Goal: Task Accomplishment & Management: Use online tool/utility

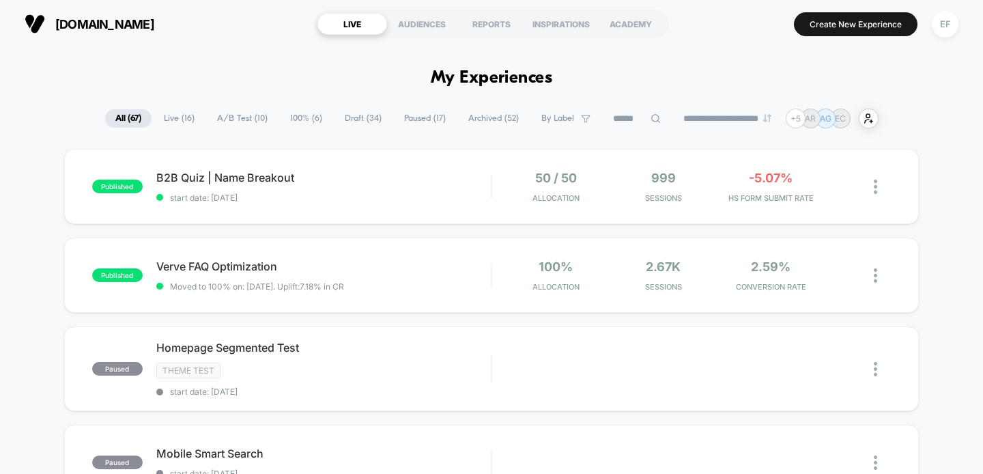
click at [425, 118] on span "Paused ( 17 )" at bounding box center [425, 118] width 62 height 18
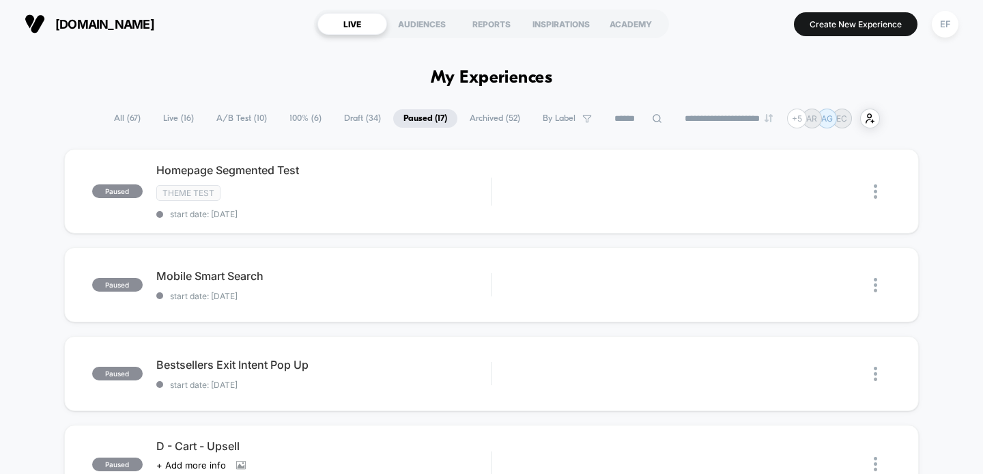
click at [306, 117] on span "100% ( 6 )" at bounding box center [305, 118] width 53 height 18
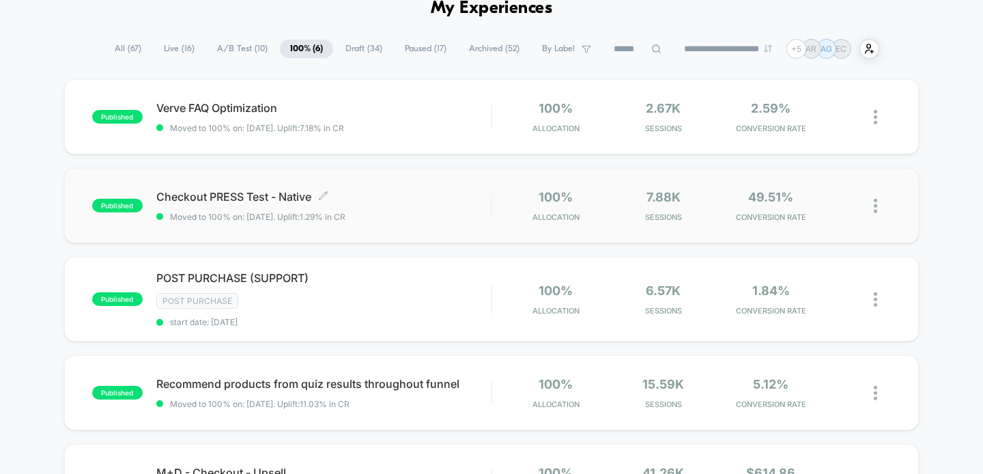
scroll to position [75, 0]
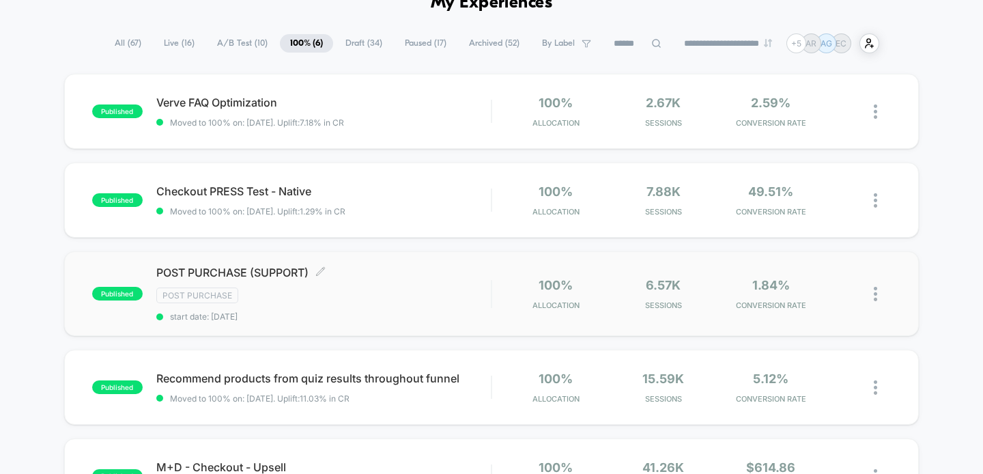
click at [393, 285] on div "POST PURCHASE (SUPPORT) Click to edit experience details Click to edit experien…" at bounding box center [323, 294] width 335 height 56
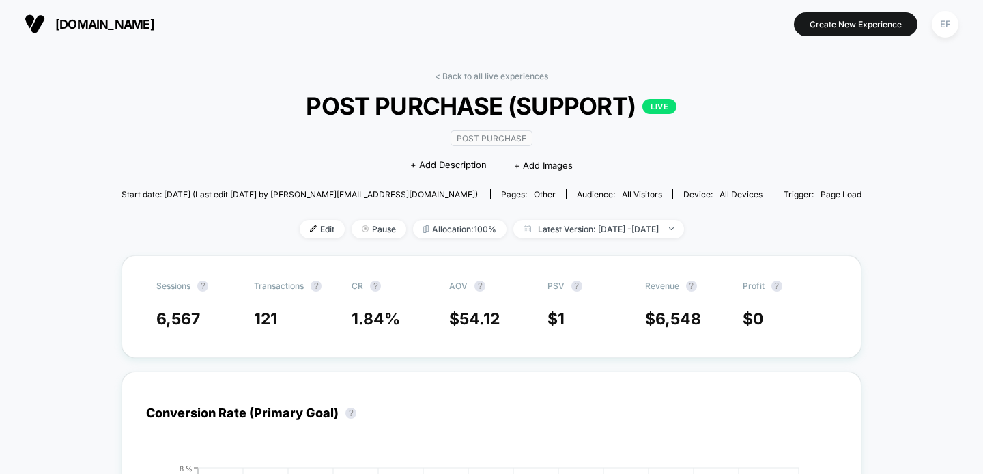
scroll to position [10, 0]
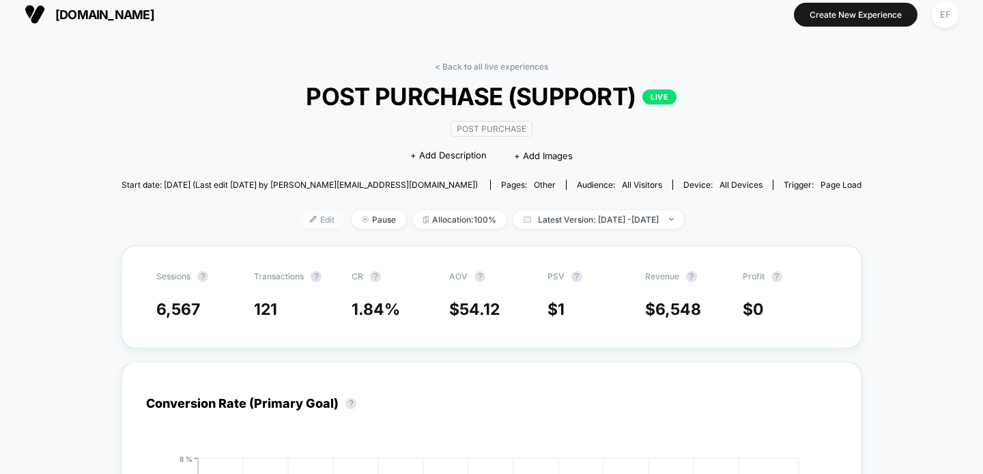
click at [300, 223] on span "Edit" at bounding box center [322, 219] width 45 height 18
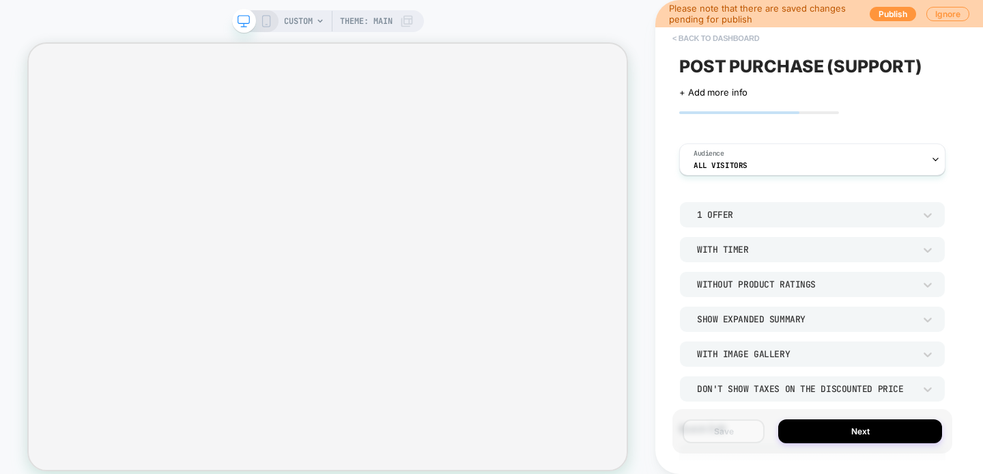
click at [757, 38] on button "< back to dashboard" at bounding box center [716, 38] width 100 height 22
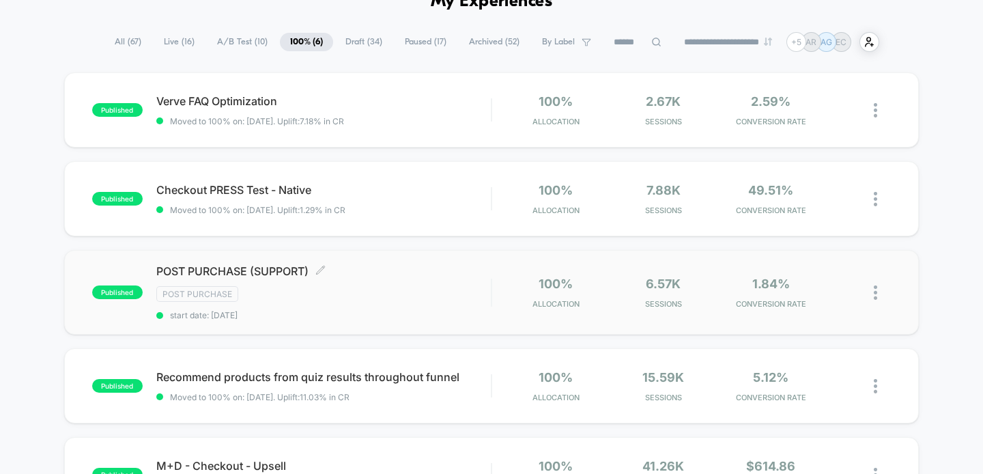
scroll to position [77, 0]
click at [399, 303] on div "POST PURCHASE (SUPPORT) Click to edit experience details Click to edit experien…" at bounding box center [323, 292] width 335 height 56
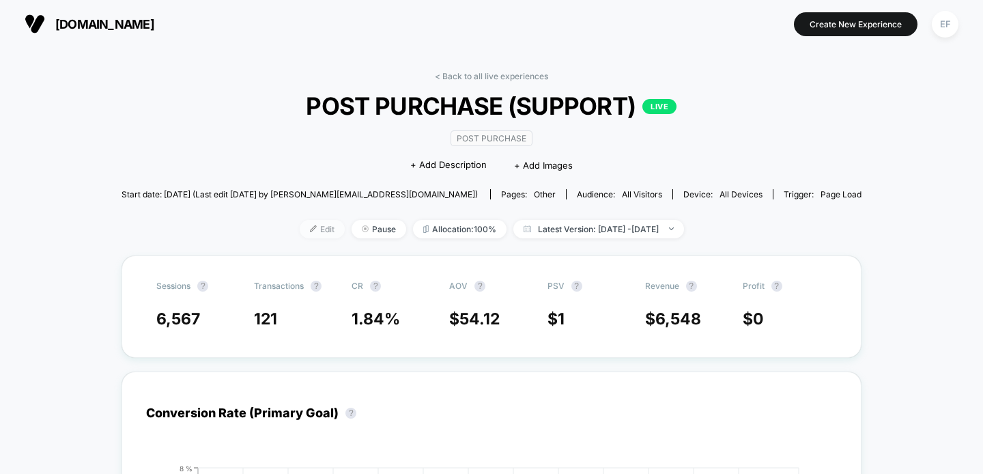
click at [305, 226] on span "Edit" at bounding box center [322, 229] width 45 height 18
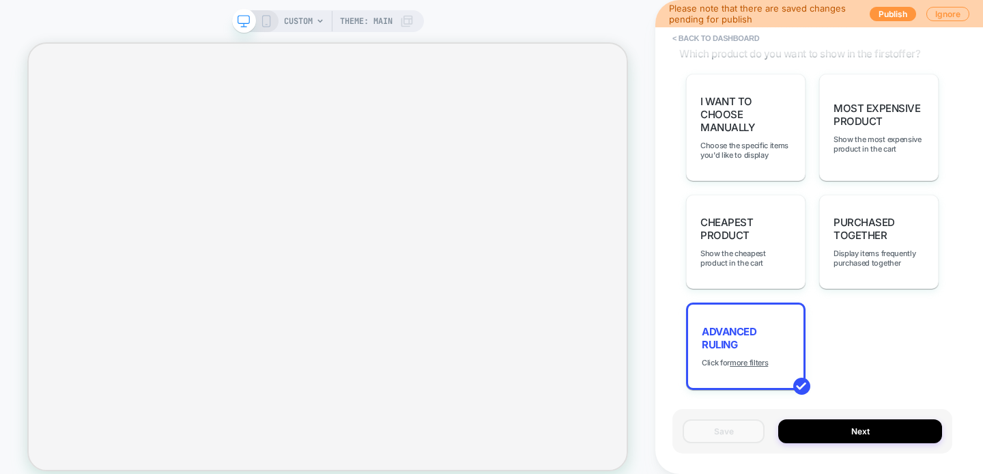
scroll to position [1010, 0]
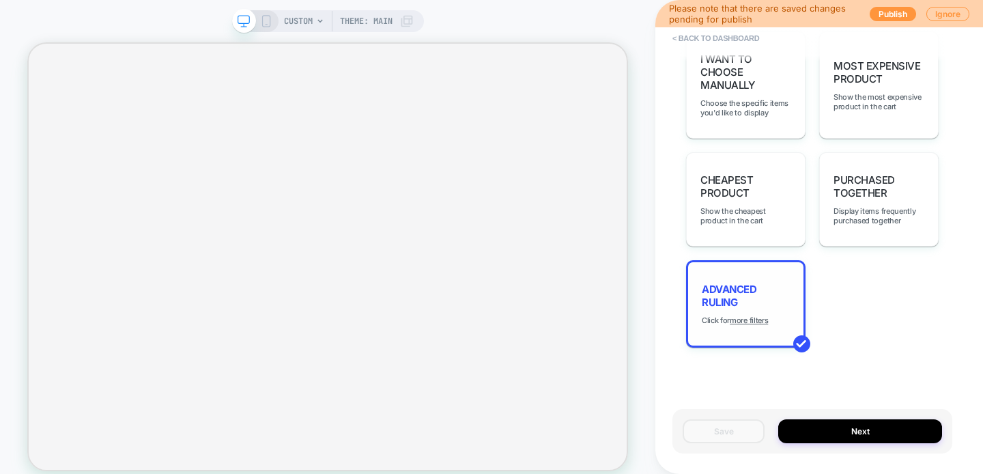
click at [756, 315] on div "Advanced Ruling Click for more filters" at bounding box center [745, 303] width 119 height 87
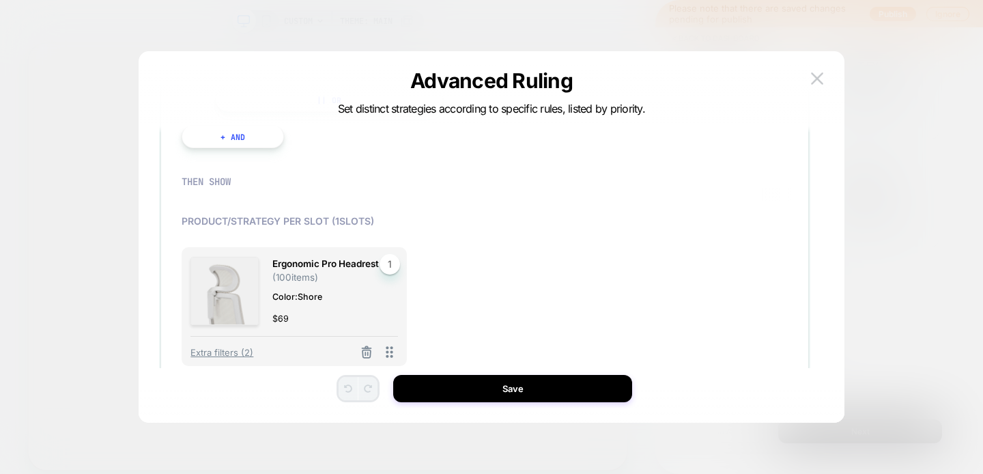
scroll to position [286, 0]
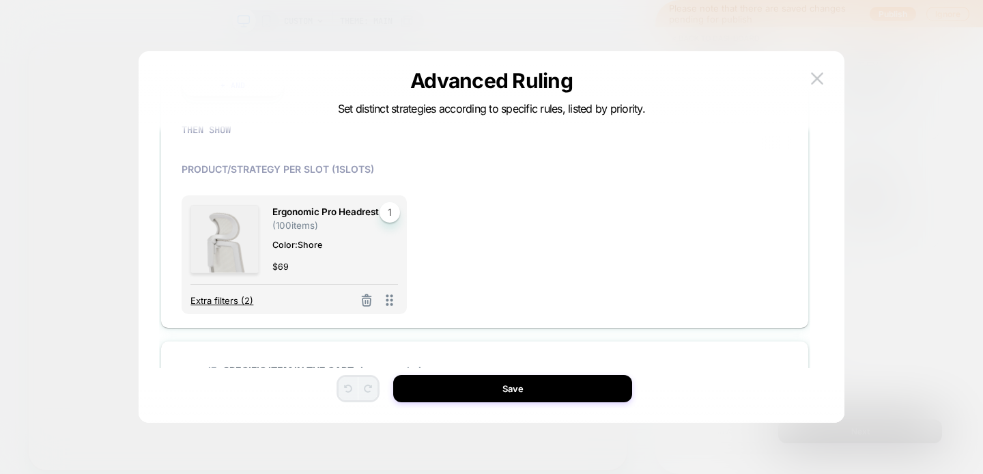
click at [238, 303] on span "Extra filters (2)" at bounding box center [221, 300] width 63 height 11
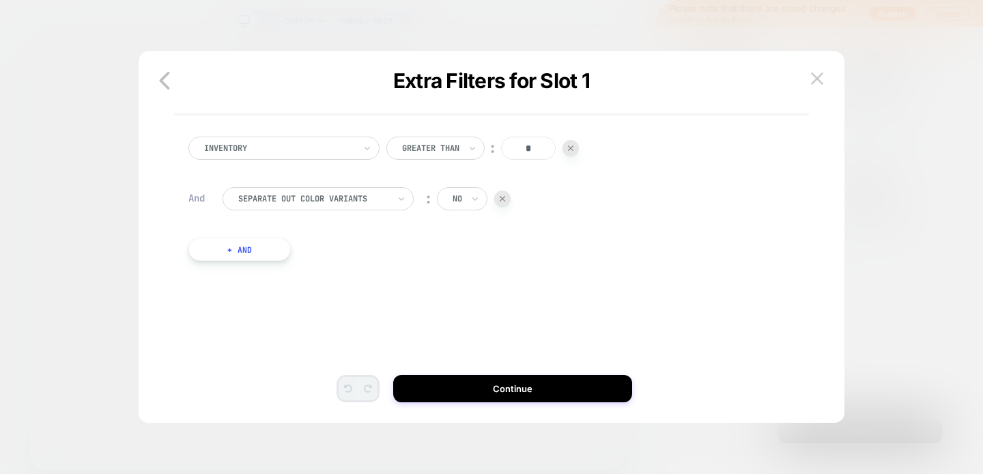
scroll to position [0, 0]
click at [165, 80] on icon "button" at bounding box center [164, 80] width 27 height 27
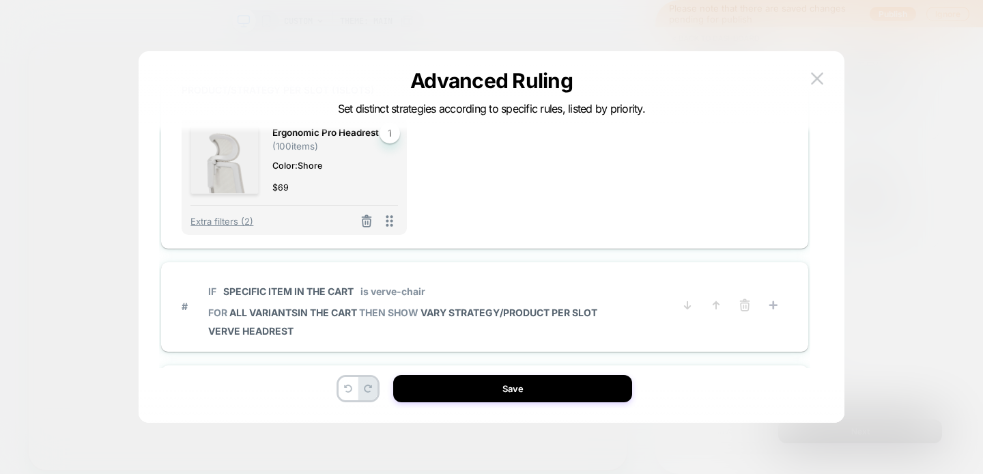
scroll to position [369, 0]
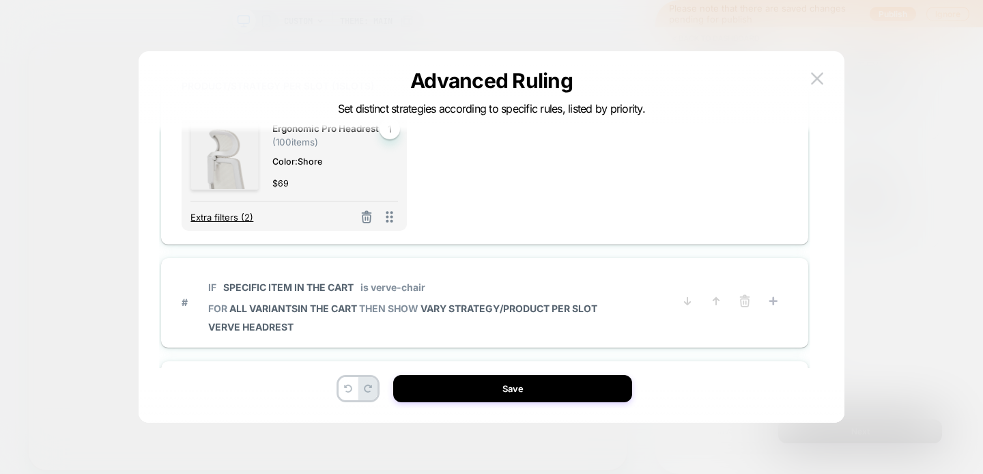
click at [234, 218] on span "Extra filters (2)" at bounding box center [221, 217] width 63 height 11
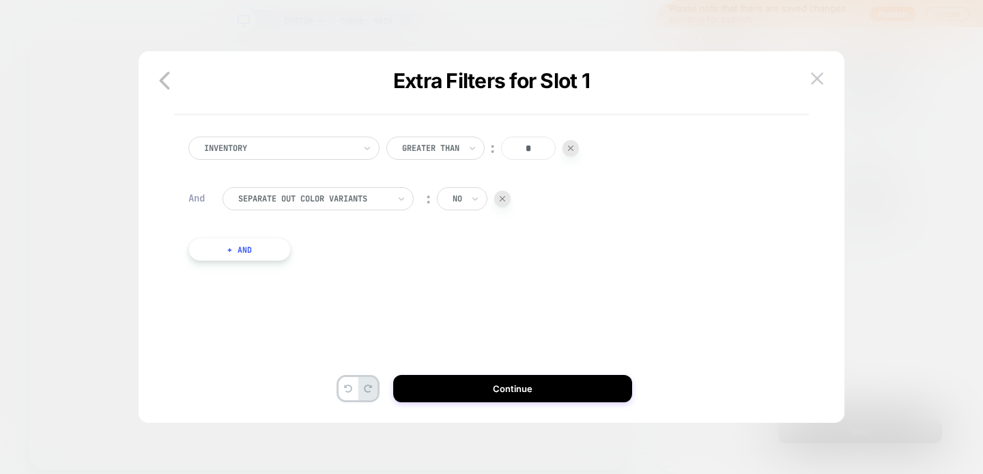
scroll to position [0, 0]
click at [163, 77] on icon "button" at bounding box center [164, 81] width 10 height 18
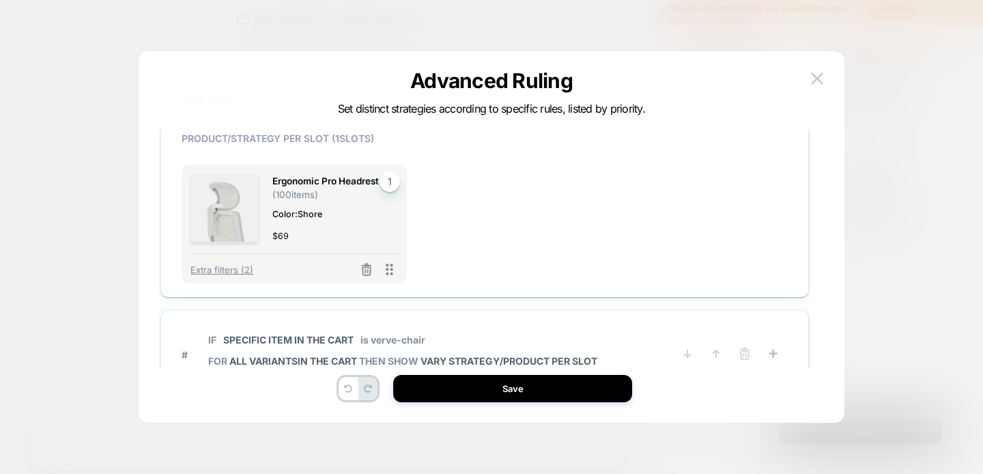
scroll to position [317, 0]
click at [214, 266] on span "Extra filters (2)" at bounding box center [221, 269] width 63 height 11
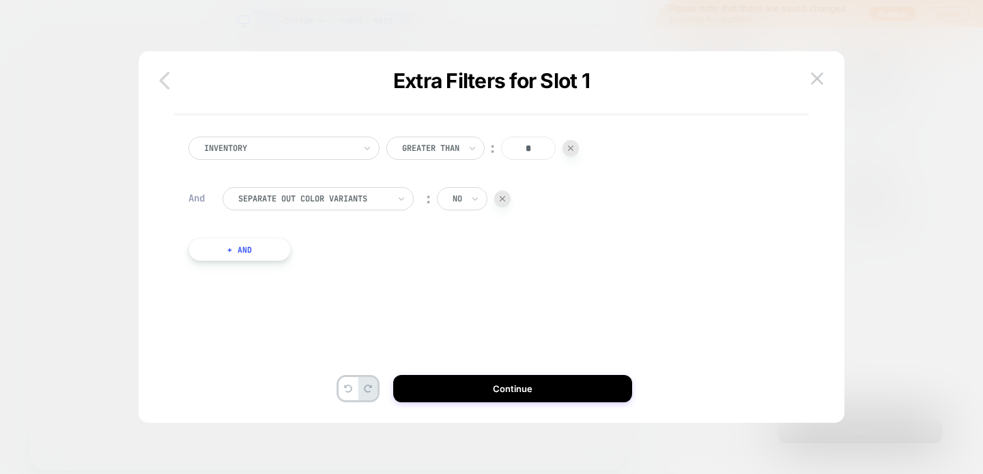
click at [167, 86] on icon "button" at bounding box center [164, 81] width 10 height 18
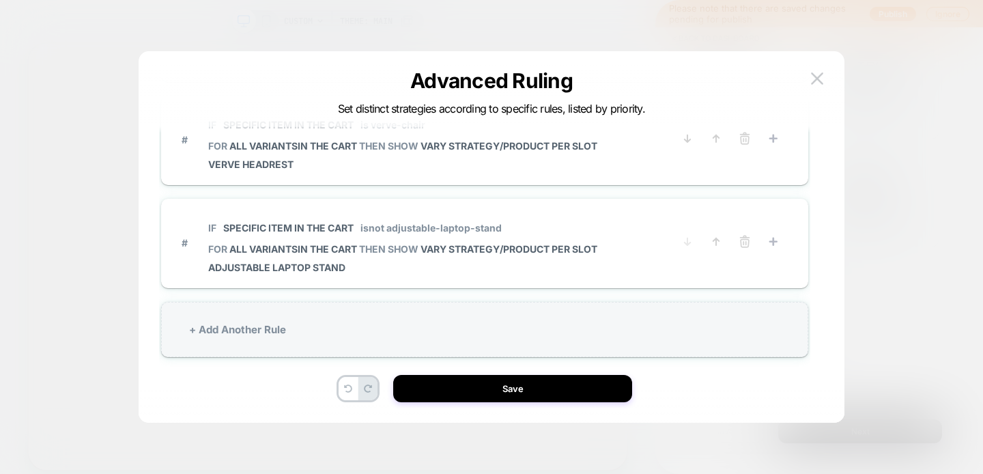
scroll to position [549, 0]
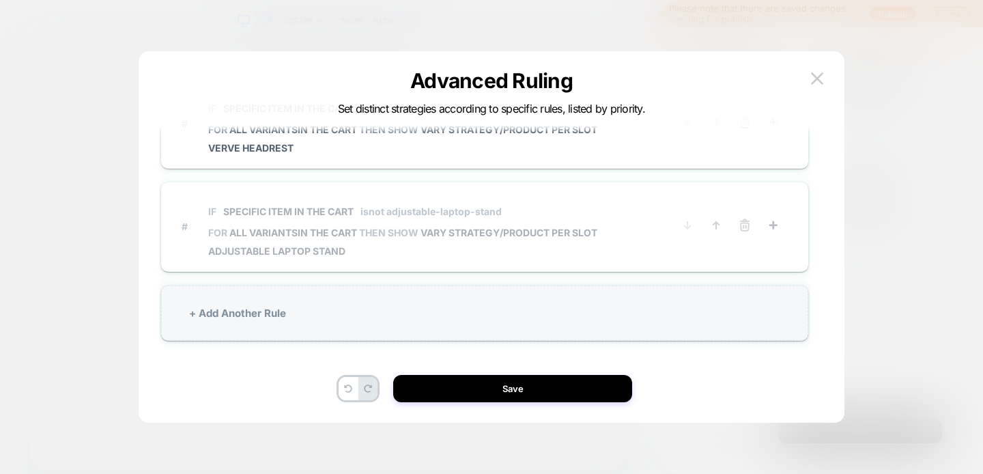
click at [386, 252] on span "Adjustable Laptop Stand" at bounding box center [402, 251] width 389 height 12
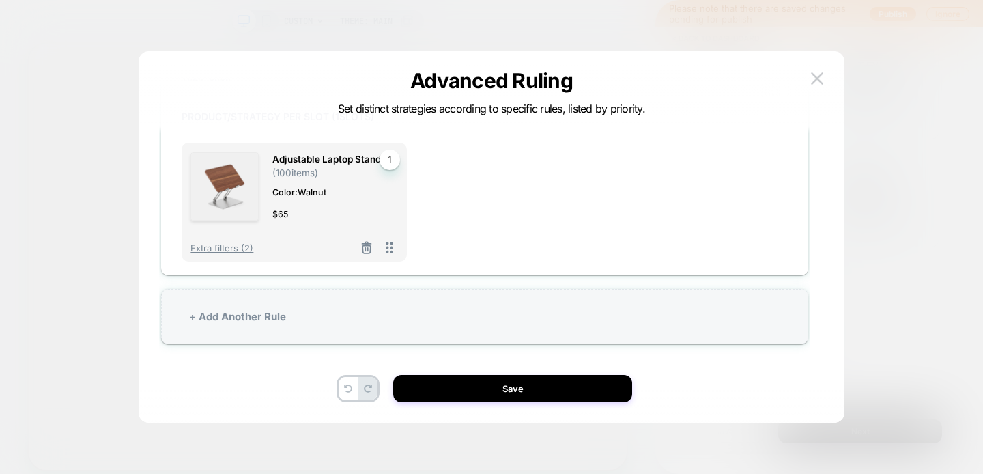
scroll to position [41, 0]
click at [222, 238] on div "Extra filters (2)" at bounding box center [294, 240] width 208 height 25
click at [219, 245] on span "Extra filters (2)" at bounding box center [221, 244] width 63 height 11
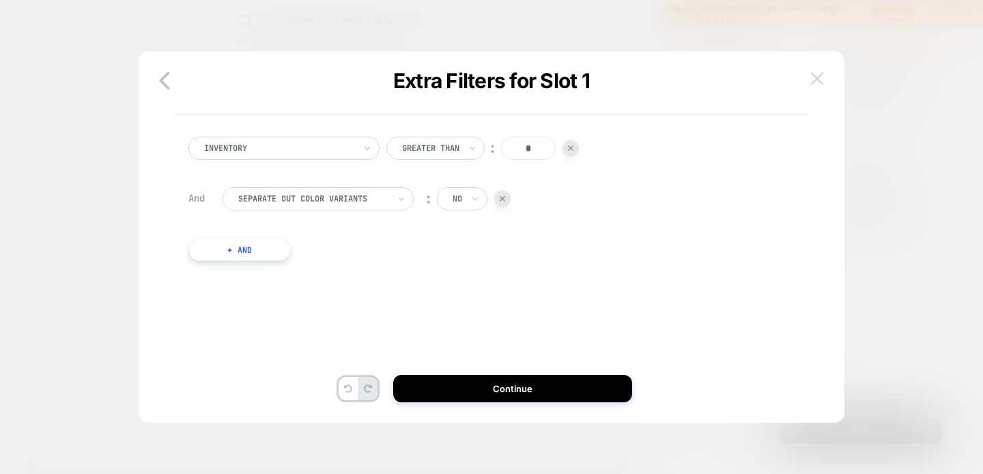
click at [819, 71] on button at bounding box center [817, 78] width 20 height 20
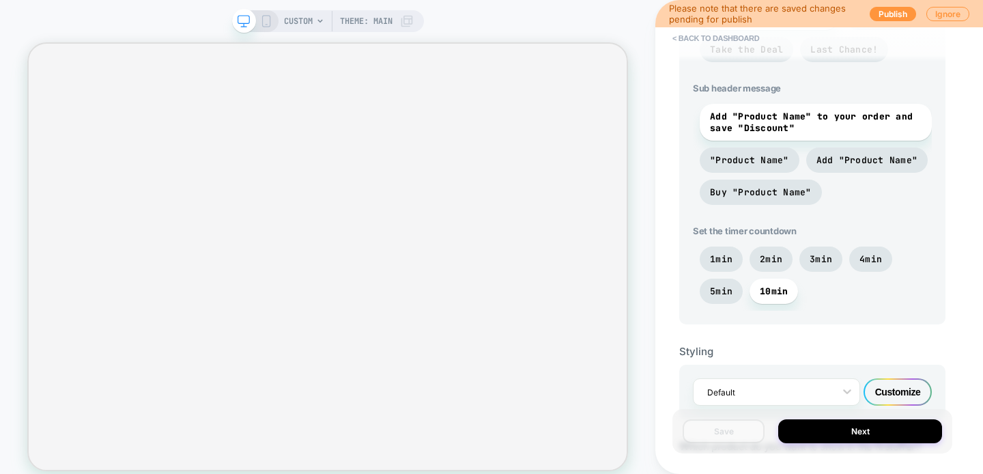
scroll to position [549, 0]
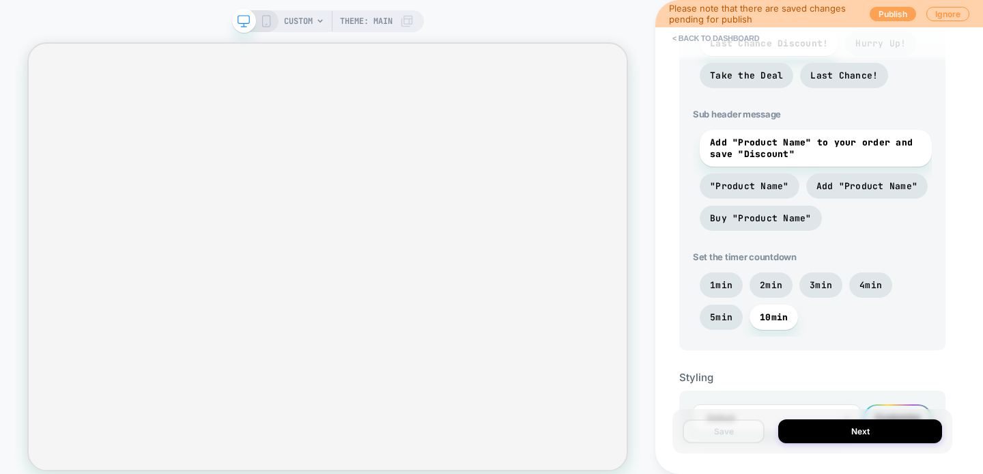
click at [910, 16] on button "Publish" at bounding box center [893, 14] width 46 height 14
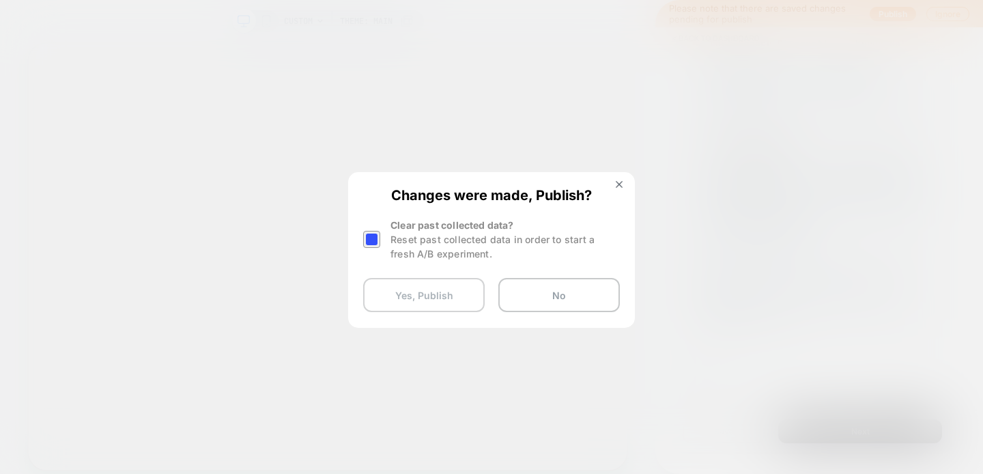
click at [402, 287] on button "Yes, Publish" at bounding box center [424, 295] width 122 height 34
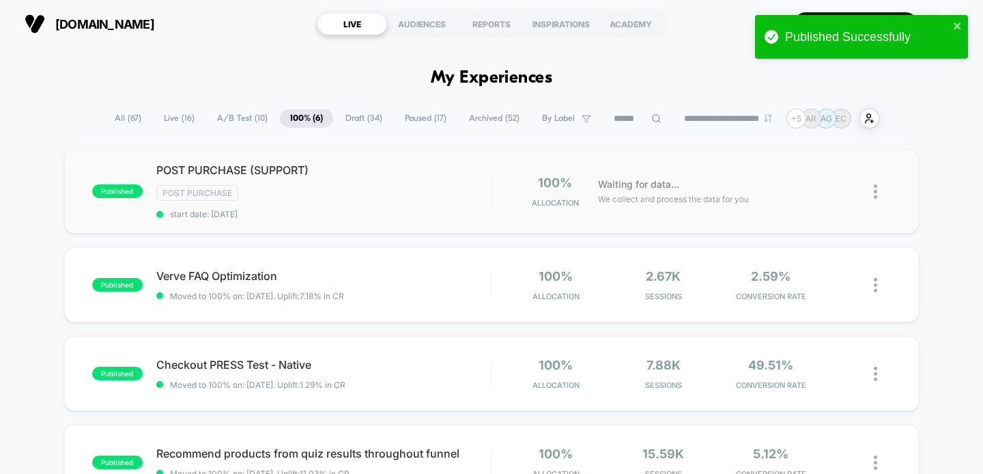
click at [381, 221] on div "published POST PURCHASE (SUPPORT) Post Purchase start date: [DATE] 100% Allocat…" at bounding box center [492, 191] width 856 height 85
